Goal: Transaction & Acquisition: Purchase product/service

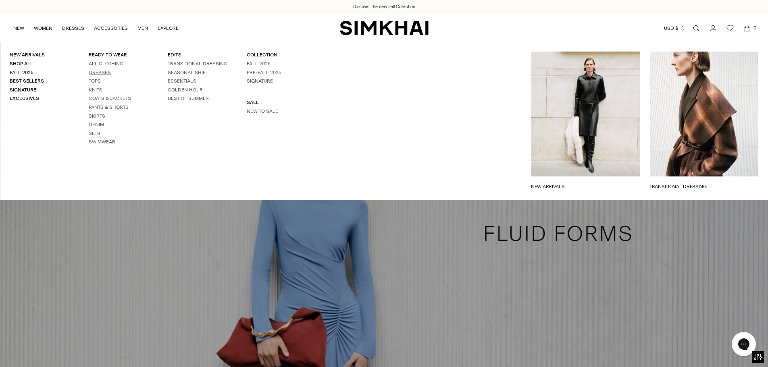
click at [102, 72] on link "Dresses" at bounding box center [100, 73] width 22 height 6
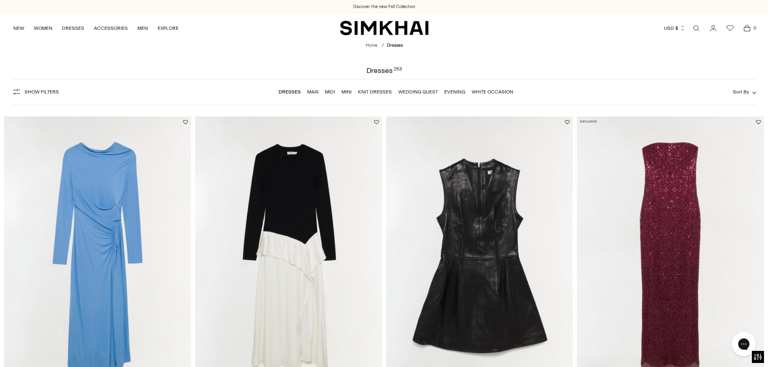
click at [348, 92] on link "Mini" at bounding box center [346, 92] width 10 height 6
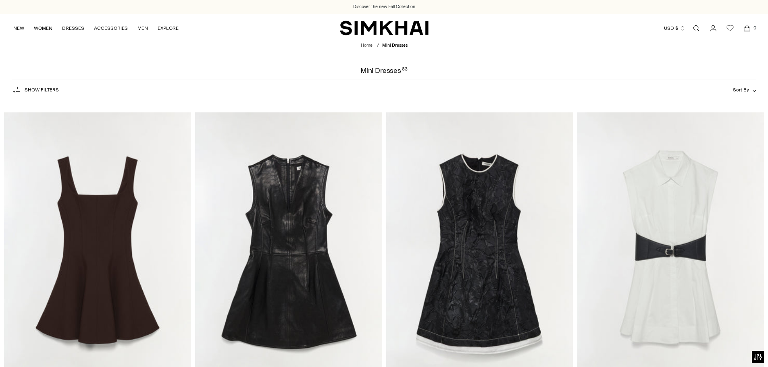
click at [20, 89] on icon "button" at bounding box center [17, 90] width 10 height 10
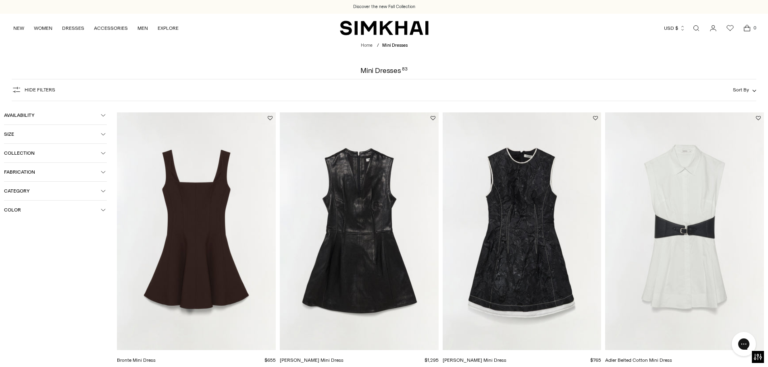
click at [67, 219] on button "Color" at bounding box center [55, 210] width 103 height 19
click at [64, 212] on span "Color" at bounding box center [52, 210] width 97 height 6
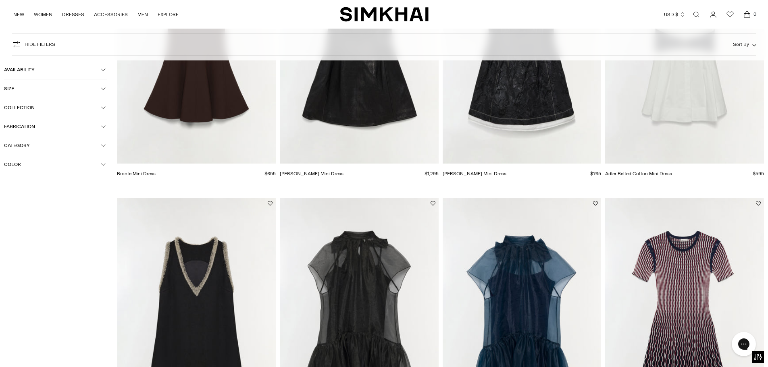
scroll to position [202, 0]
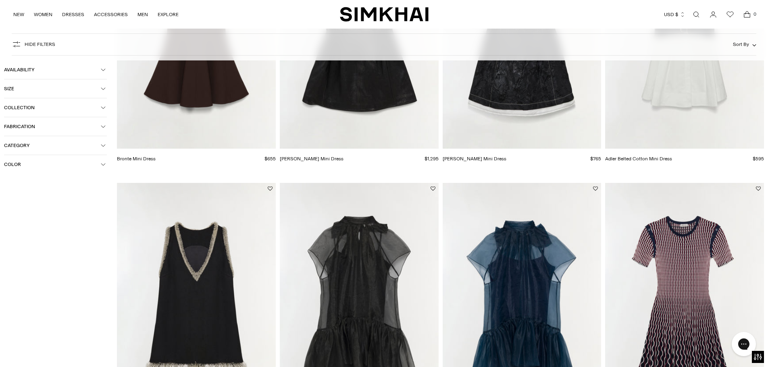
click at [98, 167] on span "Color" at bounding box center [52, 165] width 97 height 6
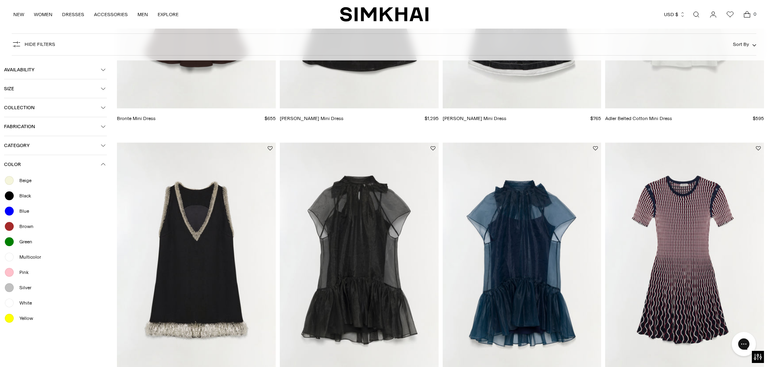
click at [10, 299] on div at bounding box center [9, 303] width 10 height 10
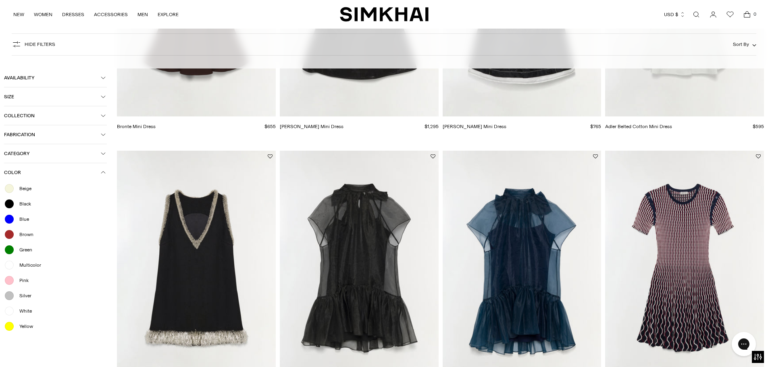
scroll to position [250, 0]
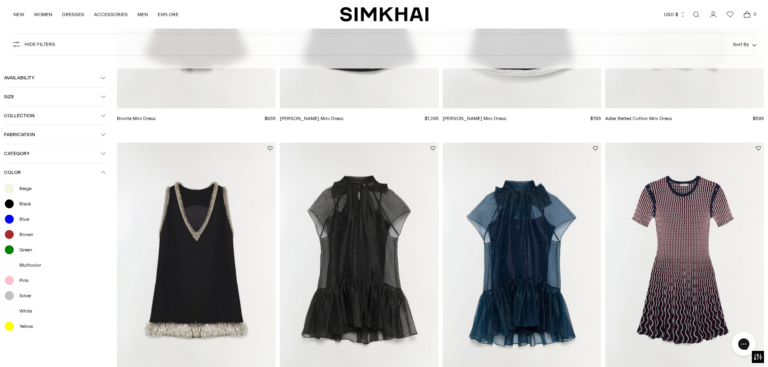
click at [10, 295] on div at bounding box center [9, 296] width 10 height 10
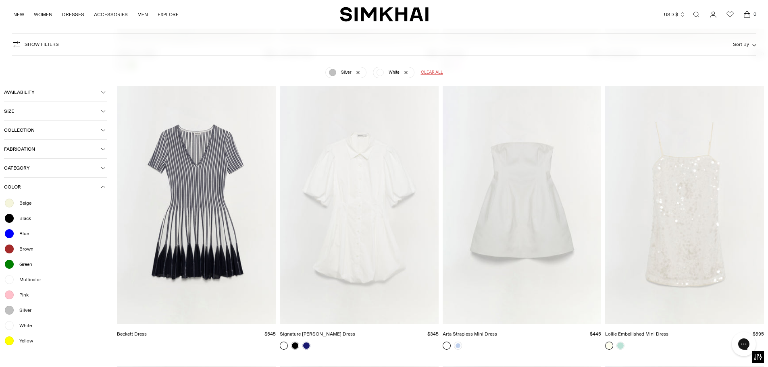
scroll to position [624, 0]
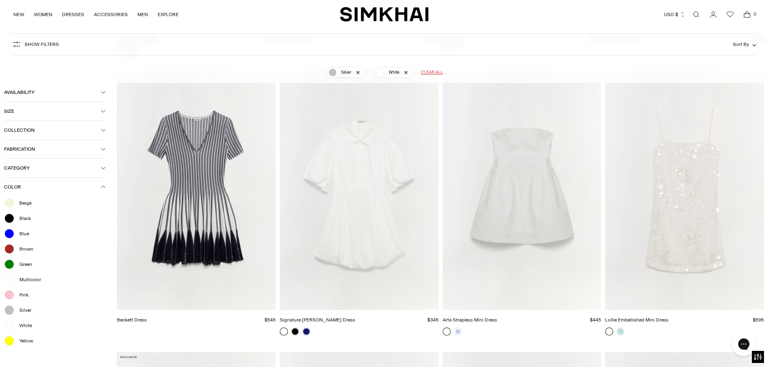
click at [0, 0] on img "Arta Strapless Mini Dress" at bounding box center [0, 0] width 0 height 0
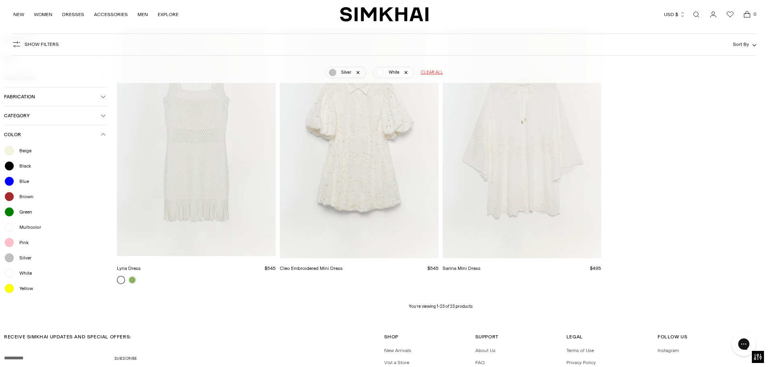
scroll to position [1617, 0]
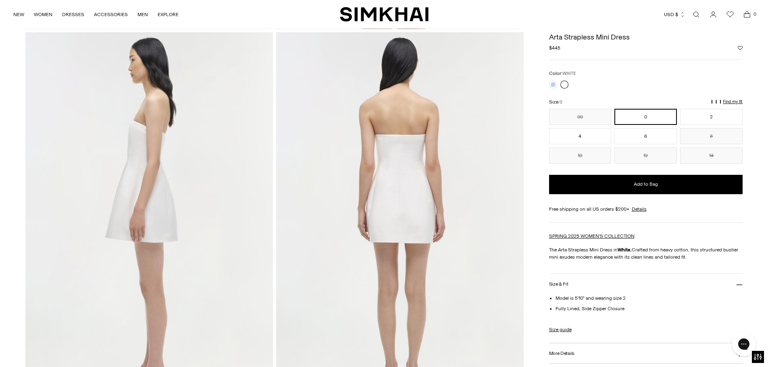
scroll to position [363, 0]
